Goal: Transaction & Acquisition: Purchase product/service

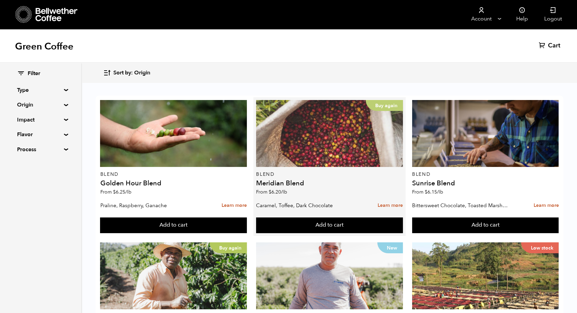
click at [281, 128] on div "Buy again" at bounding box center [329, 133] width 147 height 67
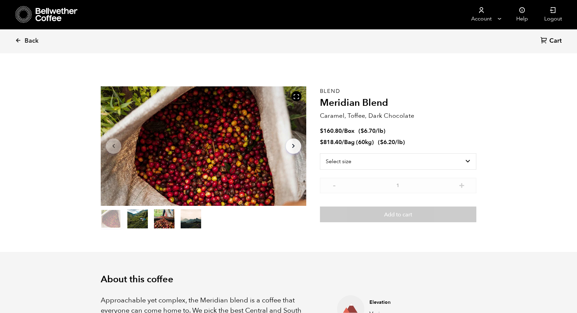
scroll to position [297, 363]
click at [371, 164] on select "Select size Bag (60kg) (132 lbs) Box (24 lbs)" at bounding box center [398, 161] width 156 height 16
select select "box"
click at [320, 153] on select "Select size Bag (60kg) (132 lbs) Box (24 lbs)" at bounding box center [398, 161] width 156 height 16
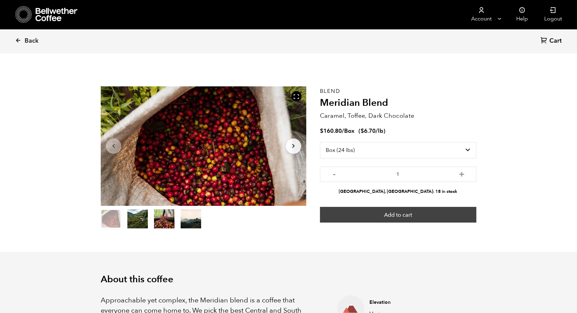
click at [414, 216] on button "Add to cart" at bounding box center [398, 215] width 156 height 16
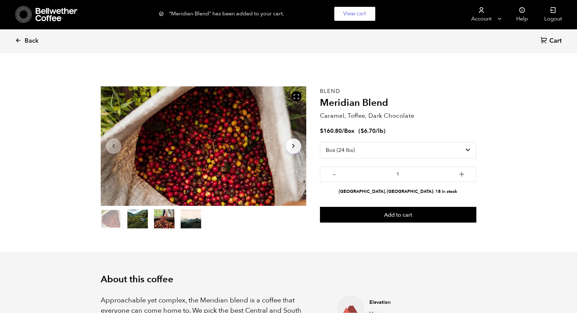
click at [550, 40] on span "Cart" at bounding box center [555, 41] width 12 height 8
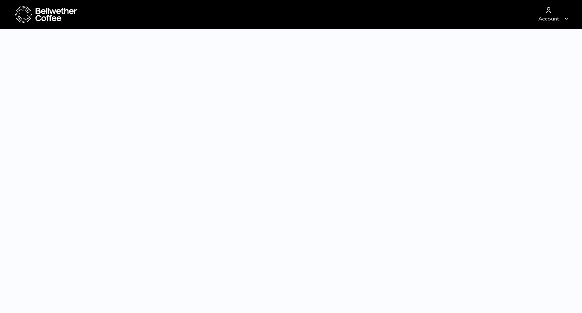
select select "box"
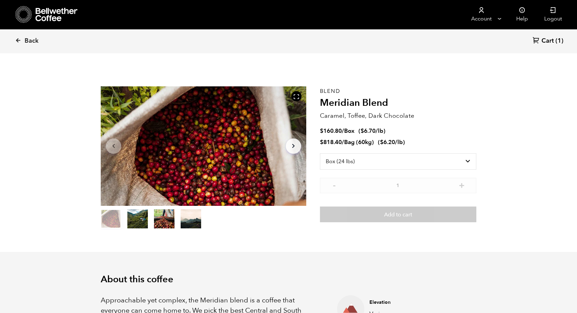
scroll to position [297, 363]
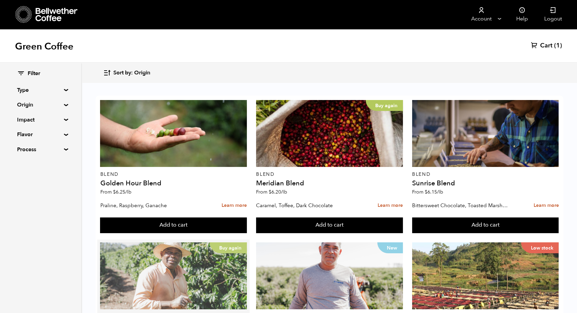
click at [247, 242] on div "Buy again" at bounding box center [173, 275] width 147 height 67
click at [247, 242] on p "Buy again" at bounding box center [227, 247] width 37 height 11
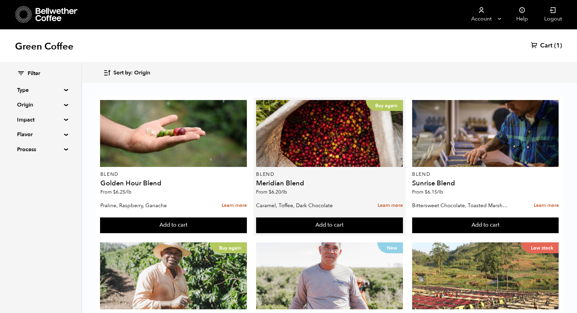
scroll to position [55, 0]
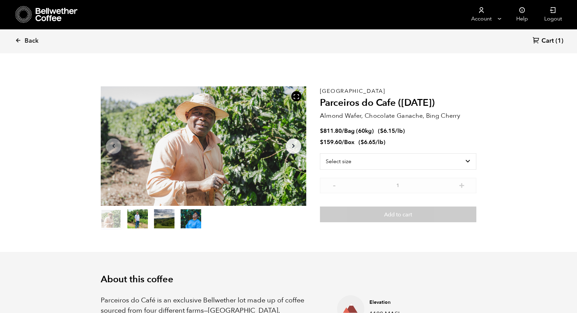
scroll to position [297, 363]
click at [25, 39] on span "Back" at bounding box center [32, 41] width 14 height 8
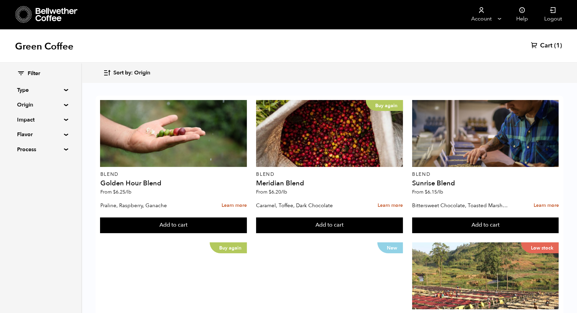
scroll to position [111, 0]
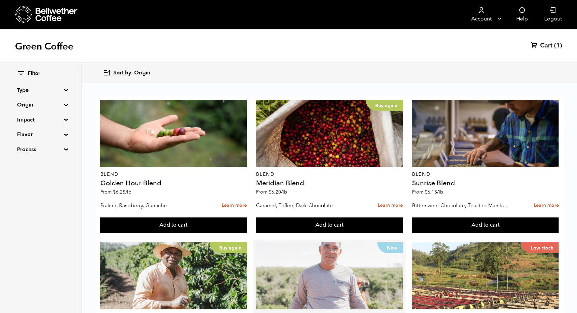
click at [256, 242] on div "New" at bounding box center [329, 275] width 147 height 67
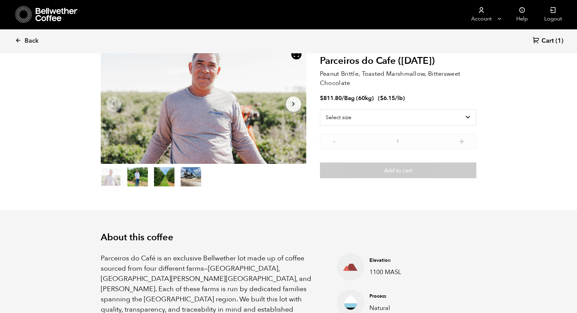
scroll to position [41, 0]
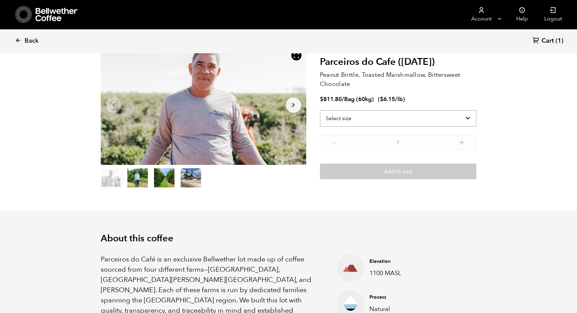
click at [383, 121] on select "Select size Bag (60kg) (132 lbs)" at bounding box center [398, 118] width 156 height 16
click at [26, 42] on span "Back" at bounding box center [32, 41] width 14 height 8
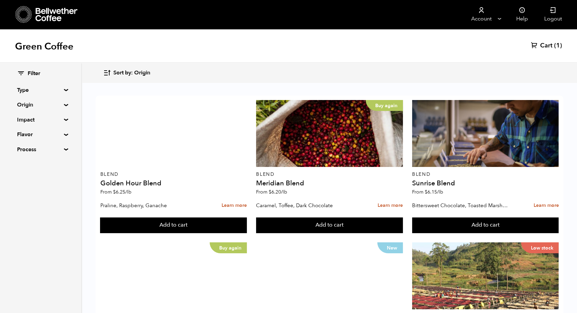
scroll to position [24, 0]
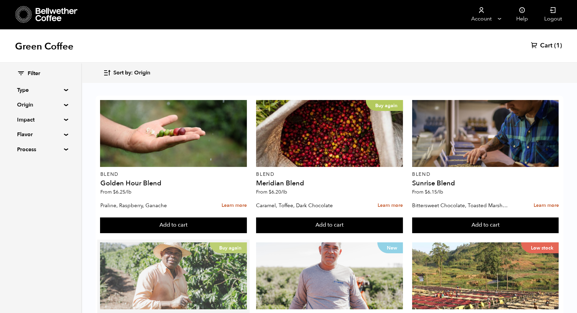
click at [247, 242] on div "Buy again" at bounding box center [173, 275] width 147 height 67
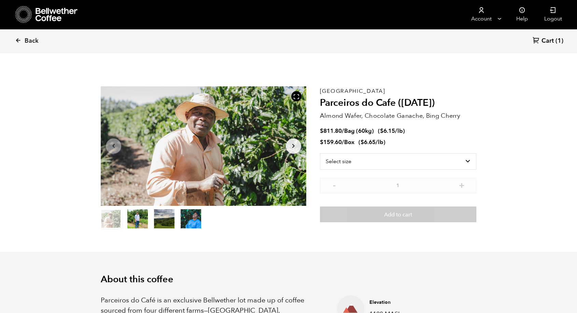
scroll to position [297, 363]
click at [466, 160] on select "Select size Bag (60kg) (132 lbs) Box (24 lbs)" at bounding box center [398, 161] width 156 height 16
select select "box"
click at [320, 153] on select "Select size Bag (60kg) (132 lbs) Box (24 lbs)" at bounding box center [398, 161] width 156 height 16
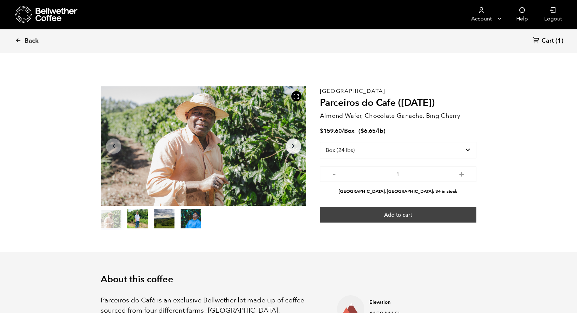
click at [385, 212] on button "Add to cart" at bounding box center [398, 215] width 156 height 16
click at [401, 217] on button "Add to cart" at bounding box center [398, 215] width 156 height 16
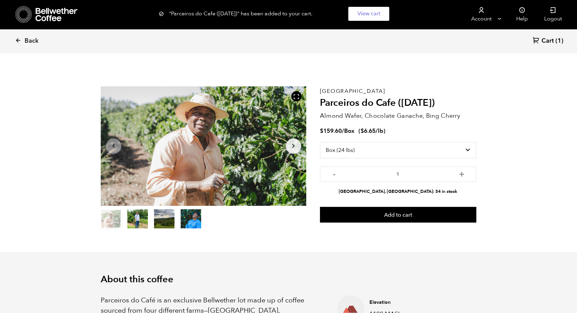
click at [544, 39] on span "Cart" at bounding box center [547, 41] width 12 height 8
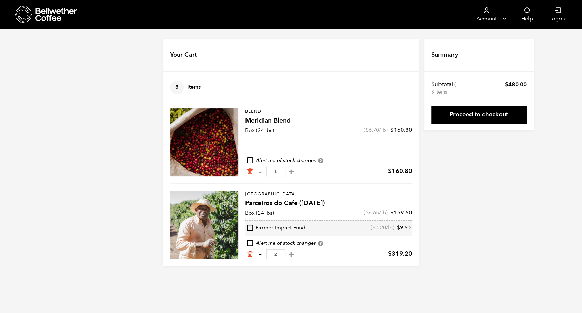
click at [262, 252] on button "-" at bounding box center [260, 254] width 9 height 7
type input "1"
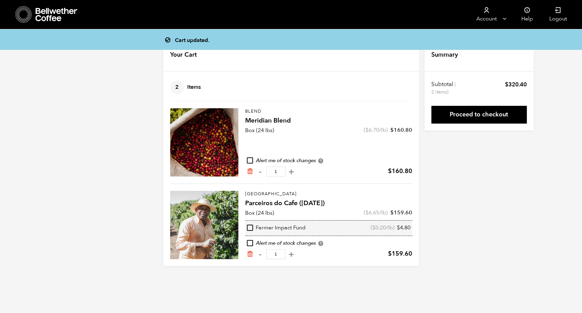
click at [55, 13] on icon at bounding box center [56, 15] width 43 height 14
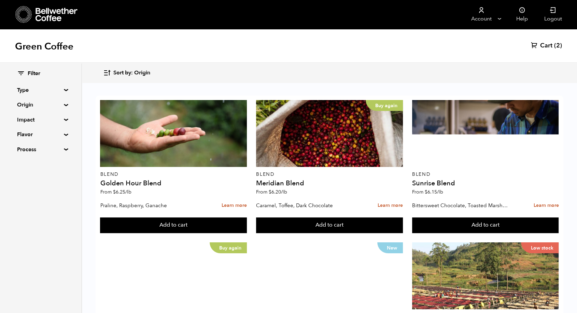
scroll to position [134, 0]
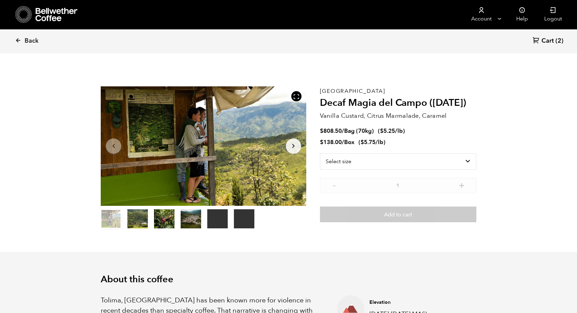
scroll to position [297, 363]
click at [468, 165] on select "Select size Bag (70kg) (154 lbs) Box (24 lbs)" at bounding box center [398, 161] width 156 height 16
select select "box"
click at [320, 153] on select "Select size Bag (70kg) (154 lbs) Box (24 lbs)" at bounding box center [398, 161] width 156 height 16
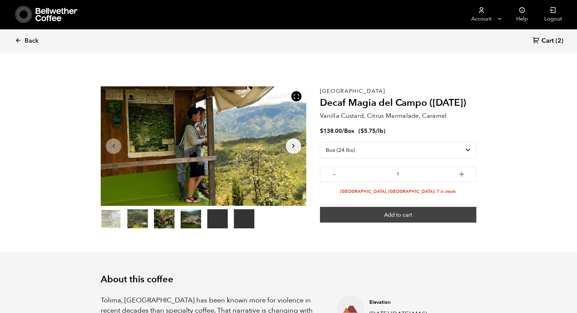
click at [413, 218] on button "Add to cart" at bounding box center [398, 215] width 156 height 16
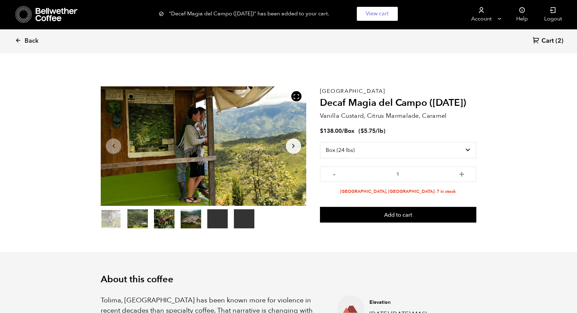
click at [546, 42] on span "Cart" at bounding box center [547, 41] width 12 height 8
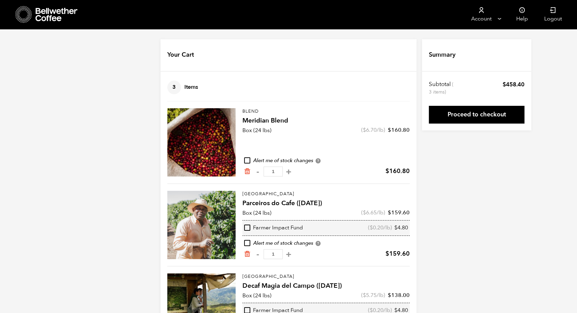
click at [46, 13] on icon at bounding box center [56, 15] width 43 height 14
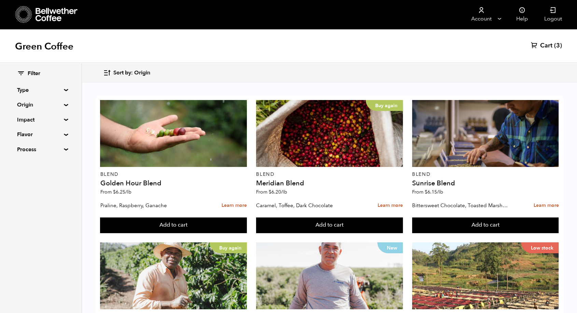
click at [126, 71] on span "Sort by: Origin" at bounding box center [131, 73] width 37 height 8
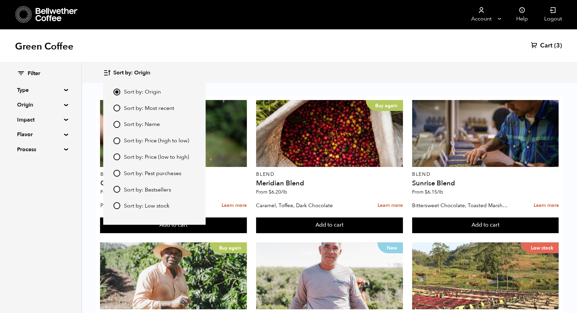
click at [117, 188] on input "Sort by: Bestsellers" at bounding box center [116, 189] width 7 height 7
radio input "true"
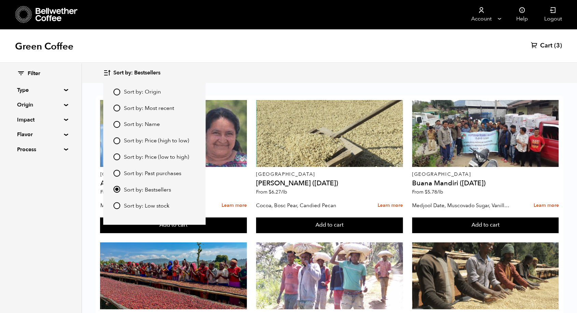
click at [0, 191] on div "Filter Type Blend Single Origin Decaf Seasonal Year Round Origin Blend Brazil B…" at bounding box center [41, 188] width 82 height 250
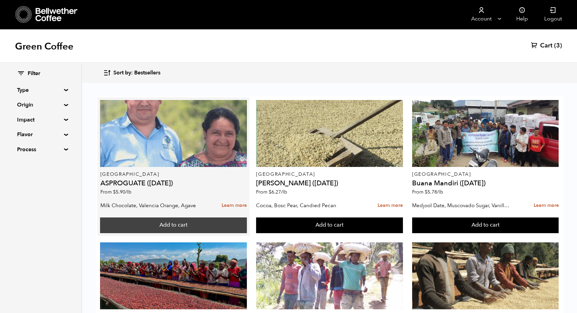
click at [153, 230] on button "Add to cart" at bounding box center [173, 225] width 147 height 16
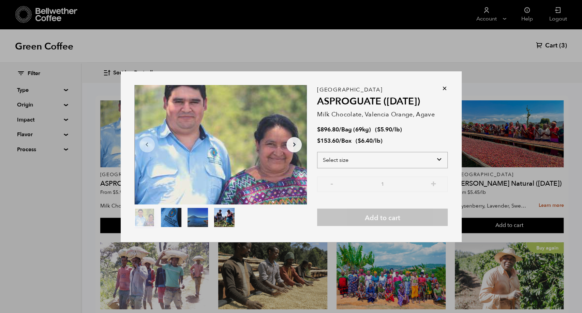
click at [410, 155] on select "Select size Bag (69kg) (152 lbs) Box (24 lbs)" at bounding box center [382, 160] width 131 height 16
select select "box"
click at [317, 152] on select "Select size Bag (69kg) (152 lbs) Box (24 lbs)" at bounding box center [382, 160] width 131 height 16
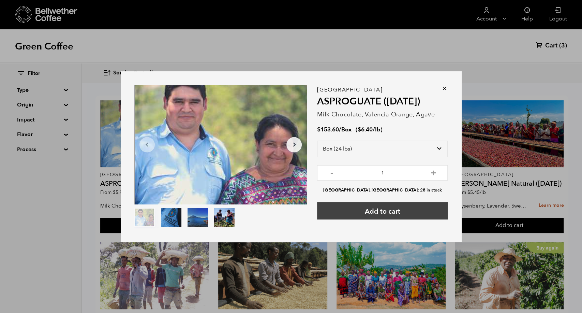
click at [390, 212] on button "Add to cart" at bounding box center [382, 210] width 131 height 17
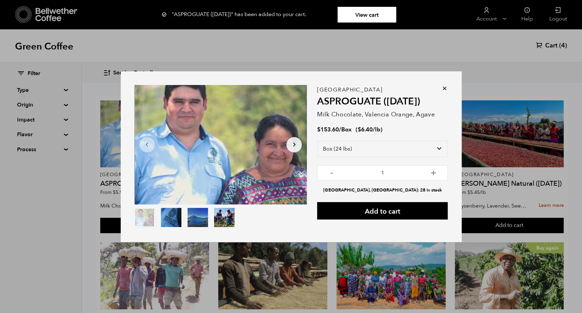
click at [444, 85] on icon at bounding box center [444, 88] width 7 height 7
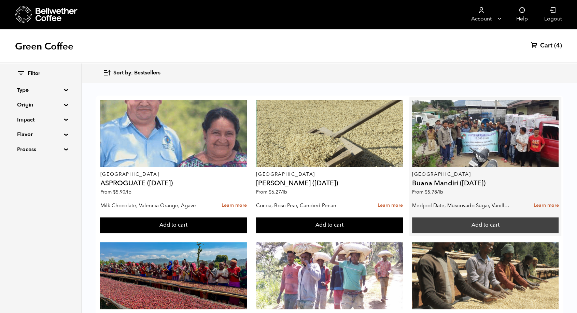
click at [412, 222] on button "Add to cart" at bounding box center [485, 225] width 147 height 16
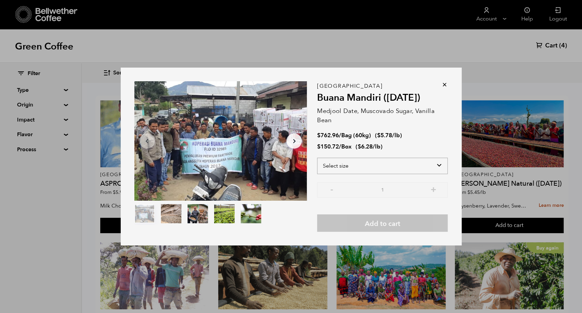
click at [400, 172] on select "Select size Bag (60kg) (132 lbs) Box (24 lbs)" at bounding box center [382, 166] width 131 height 16
select select "box"
click at [317, 158] on select "Select size Bag (60kg) (132 lbs) Box (24 lbs)" at bounding box center [382, 166] width 131 height 16
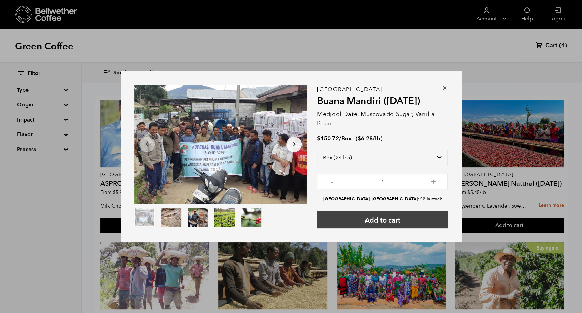
click at [388, 224] on button "Add to cart" at bounding box center [382, 219] width 131 height 17
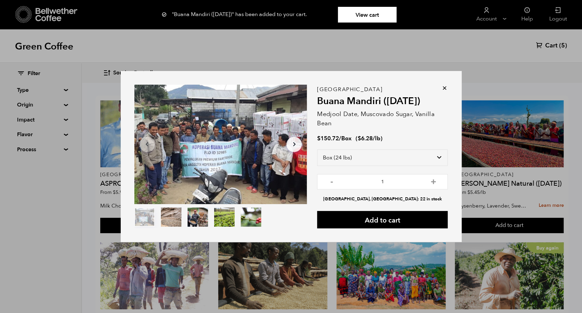
click at [557, 45] on div "Item 1 of 5 Arrow Left Arrow Right item 0 item 1 item 2 item 3 item 4 Item 1 of…" at bounding box center [291, 156] width 582 height 313
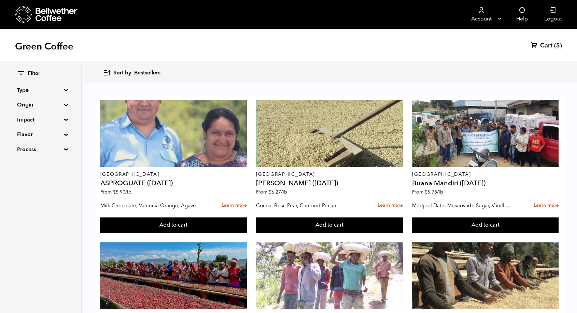
click at [544, 43] on span "Cart" at bounding box center [546, 46] width 12 height 8
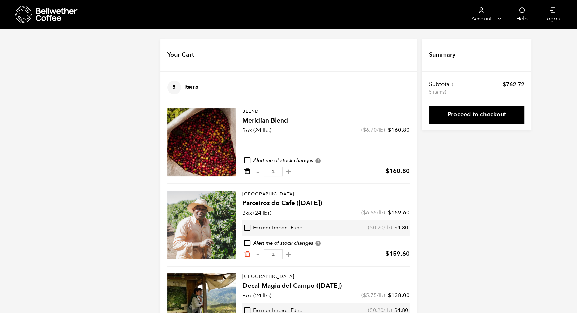
click at [247, 170] on icon "Remove from cart" at bounding box center [247, 171] width 7 height 7
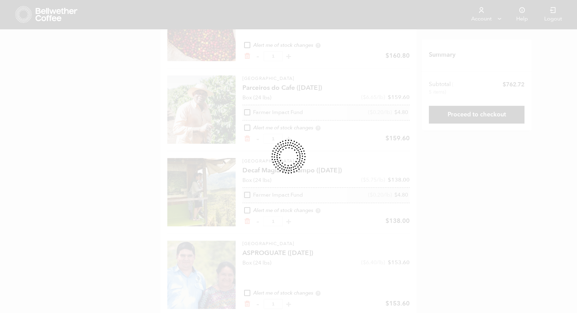
scroll to position [116, 0]
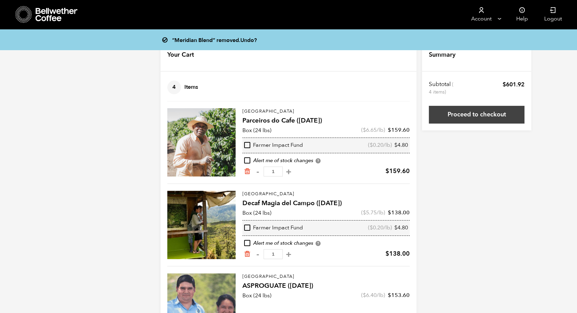
click at [486, 118] on link "Proceed to checkout" at bounding box center [476, 115] width 96 height 18
